Goal: Task Accomplishment & Management: Manage account settings

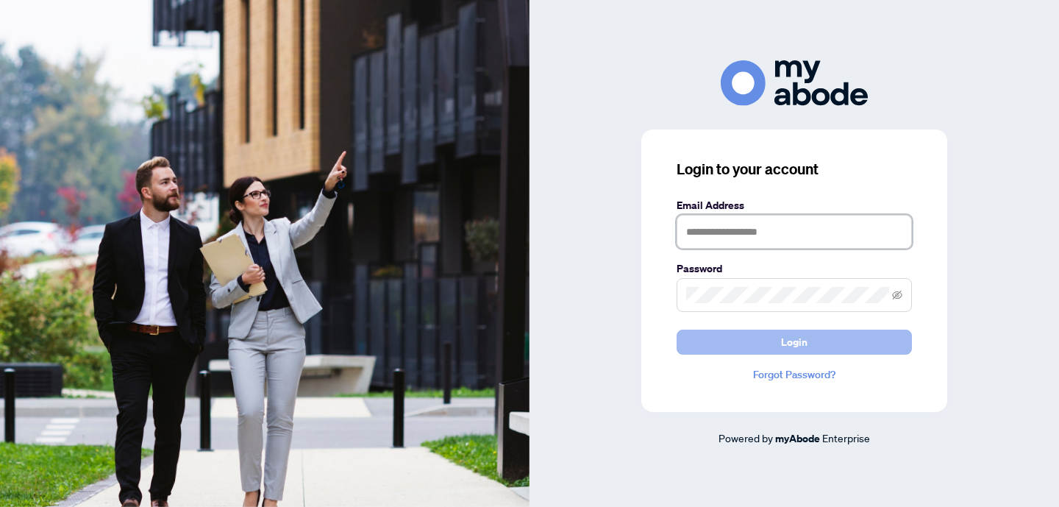
type input "**********"
click at [795, 344] on span "Login" at bounding box center [794, 342] width 26 height 24
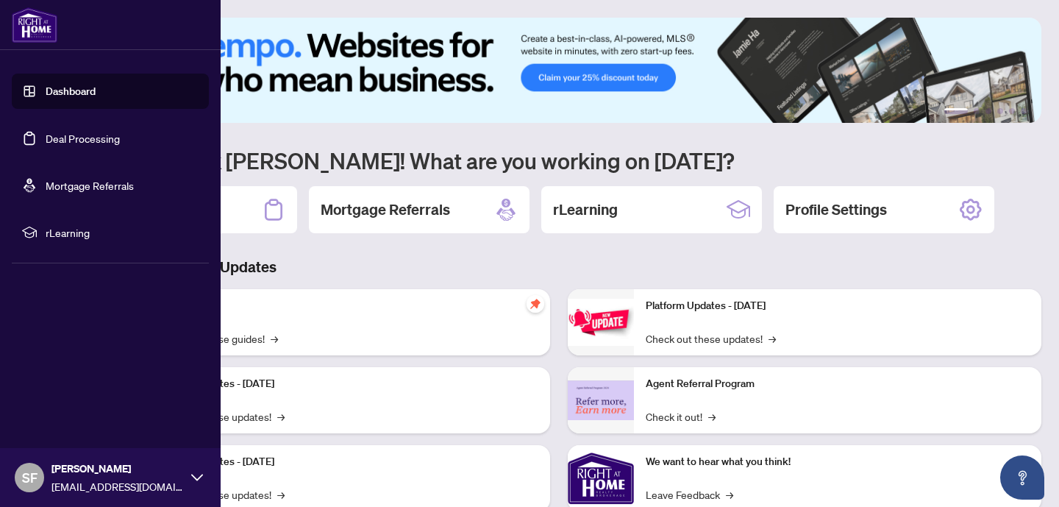
click at [71, 135] on link "Deal Processing" at bounding box center [83, 138] width 74 height 13
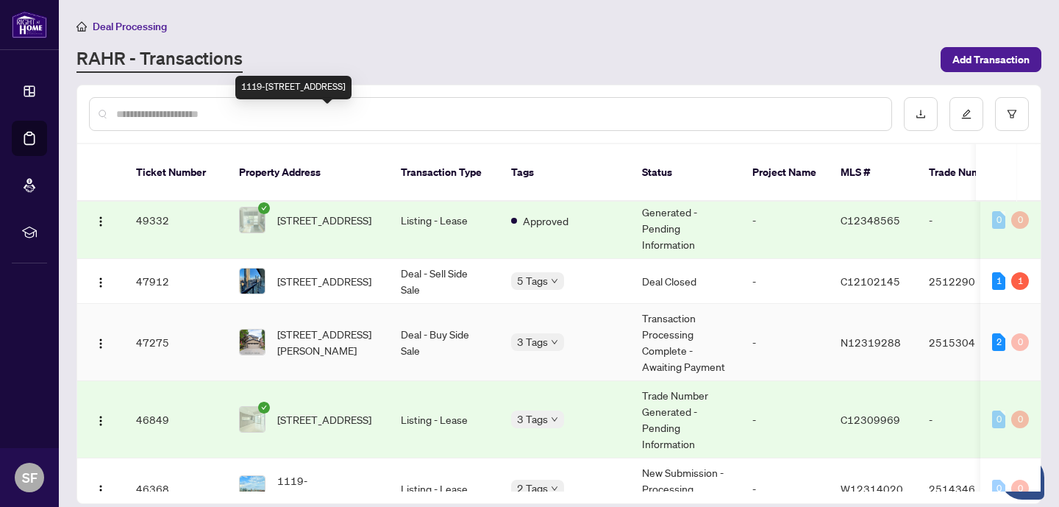
scroll to position [388, 0]
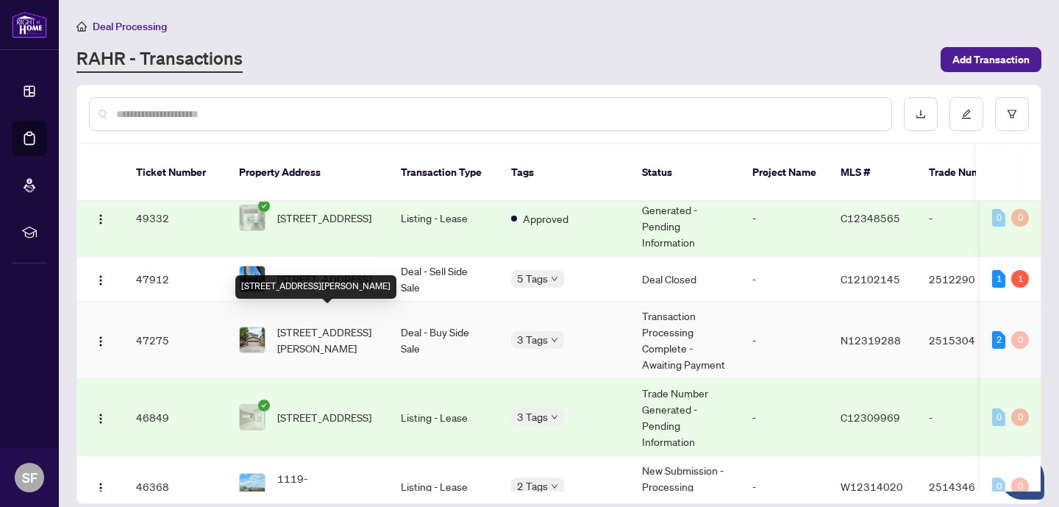
click at [319, 324] on span "[STREET_ADDRESS][PERSON_NAME]" at bounding box center [327, 340] width 100 height 32
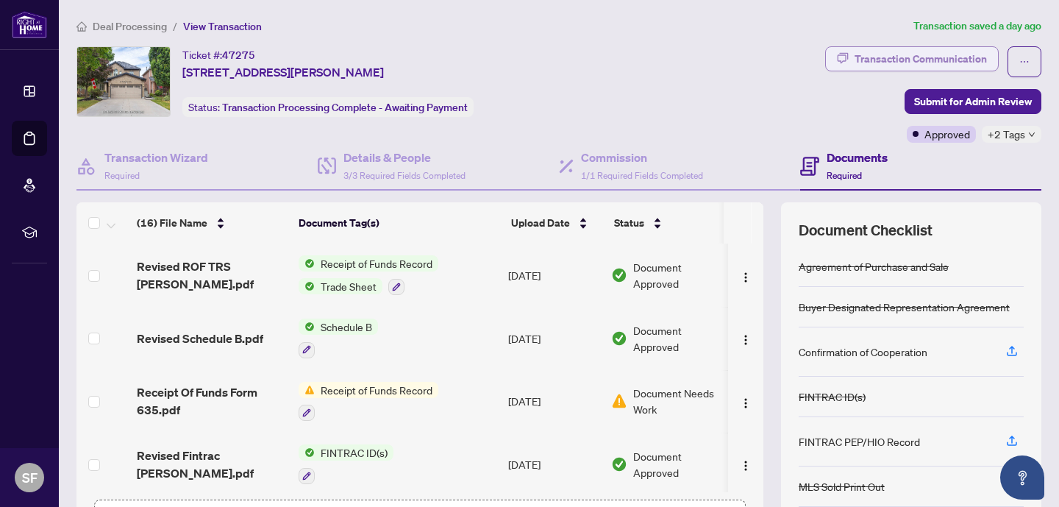
click at [897, 52] on div "Transaction Communication" at bounding box center [920, 59] width 132 height 24
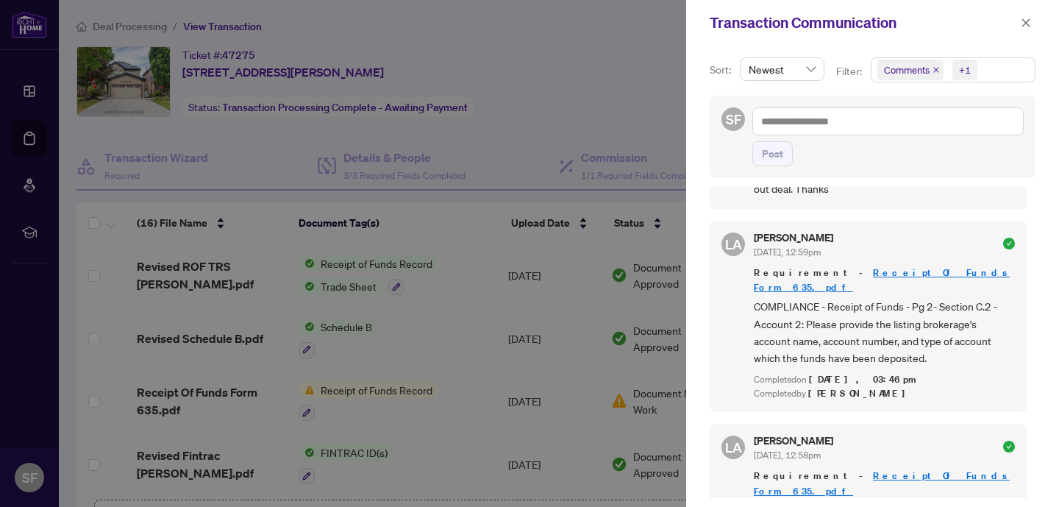
scroll to position [84, 0]
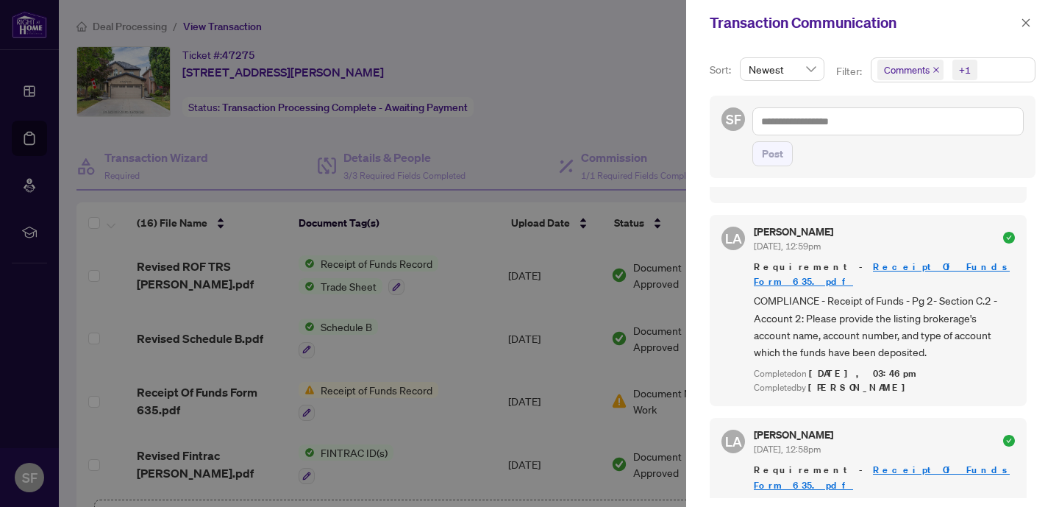
click at [29, 135] on div at bounding box center [529, 253] width 1059 height 507
click at [1027, 20] on icon "close" at bounding box center [1026, 23] width 10 height 10
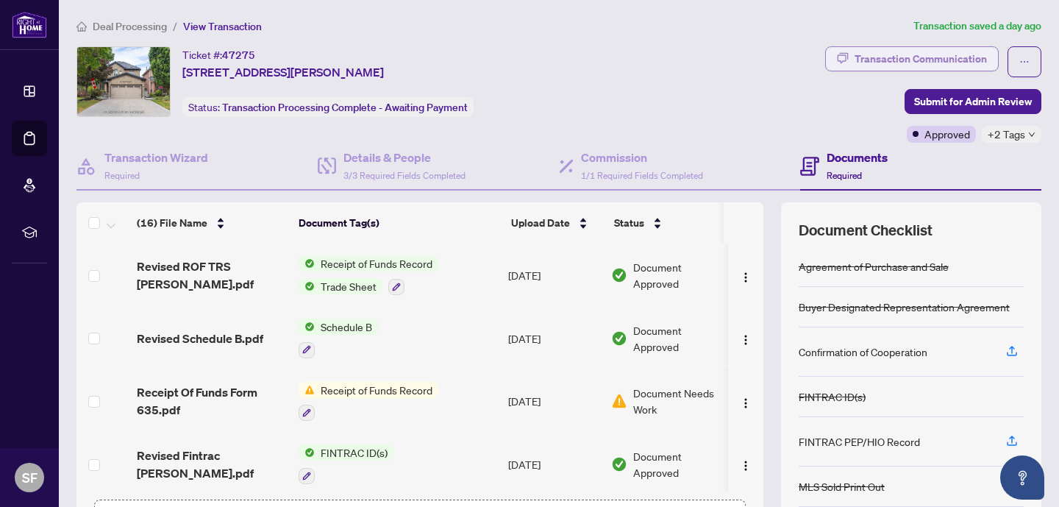
click at [940, 57] on div "Transaction Communication" at bounding box center [920, 59] width 132 height 24
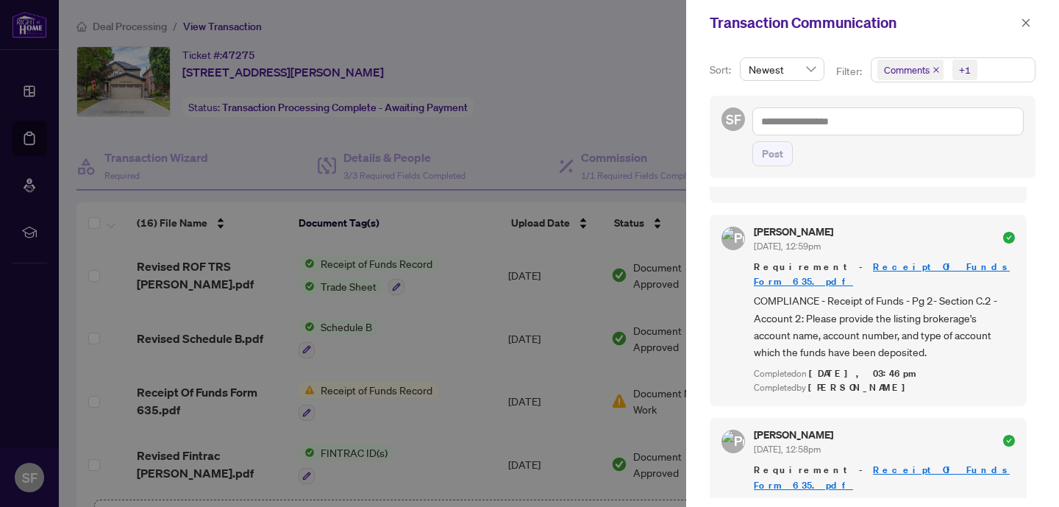
scroll to position [0, 0]
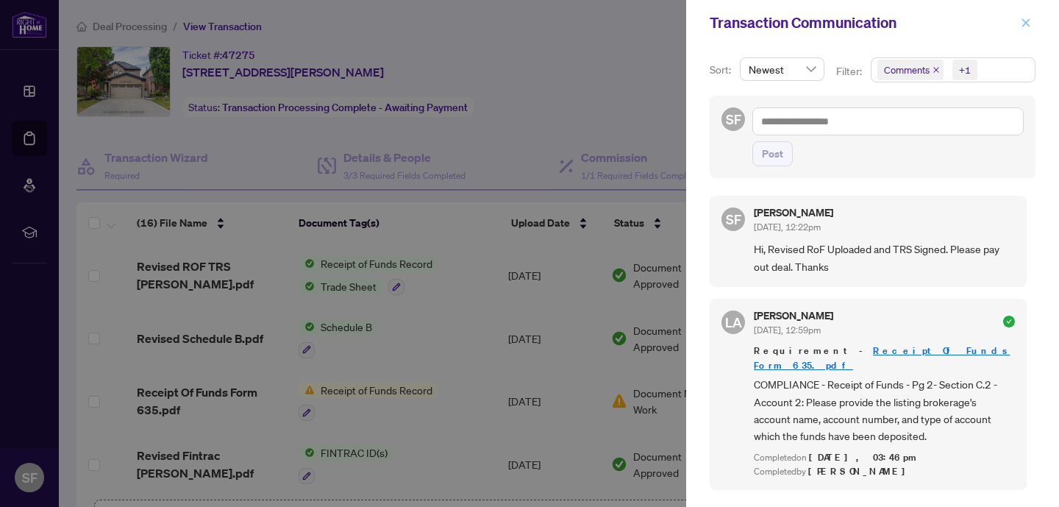
click at [1024, 20] on icon "close" at bounding box center [1026, 23] width 10 height 10
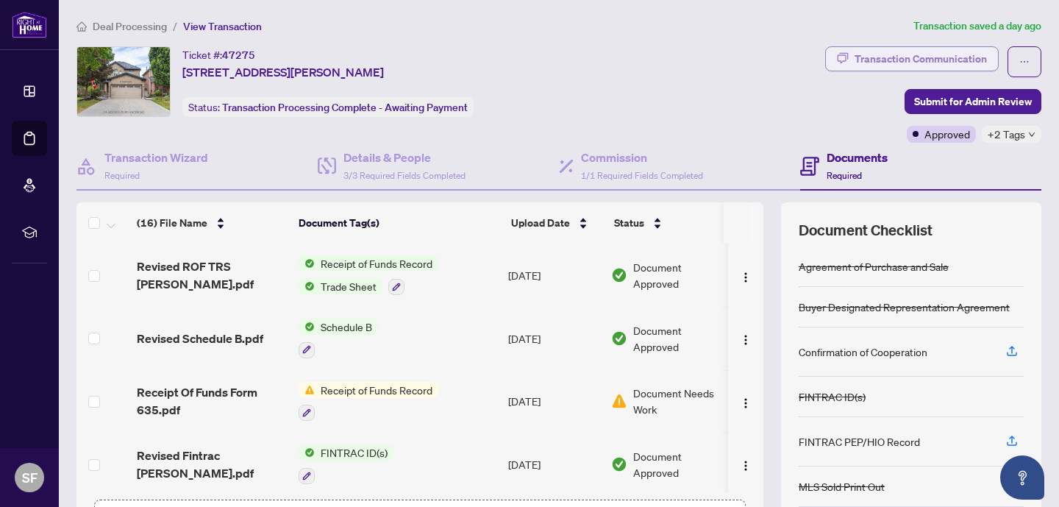
click at [915, 52] on div "Transaction Communication" at bounding box center [920, 59] width 132 height 24
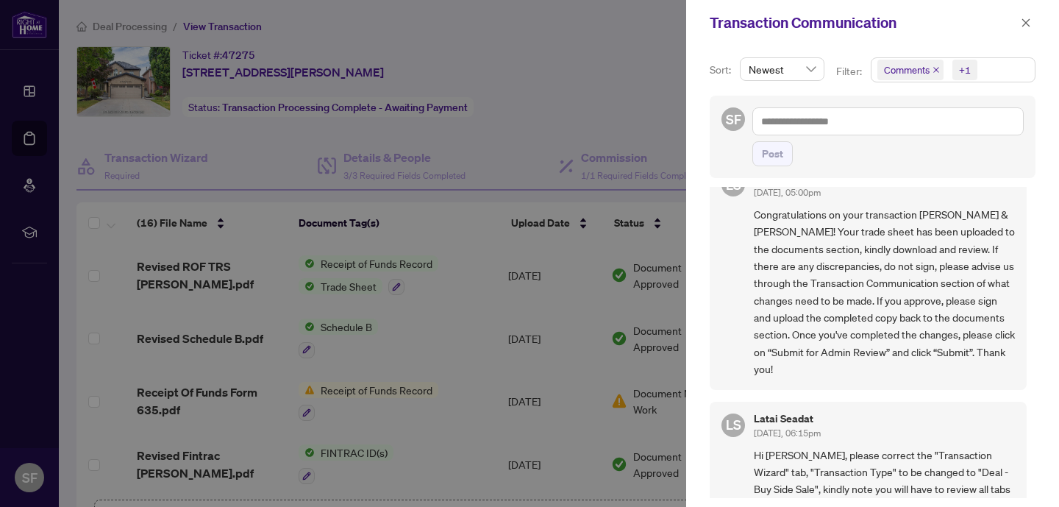
scroll to position [3, 0]
click at [1028, 22] on icon "close" at bounding box center [1026, 23] width 10 height 10
